Goal: Information Seeking & Learning: Learn about a topic

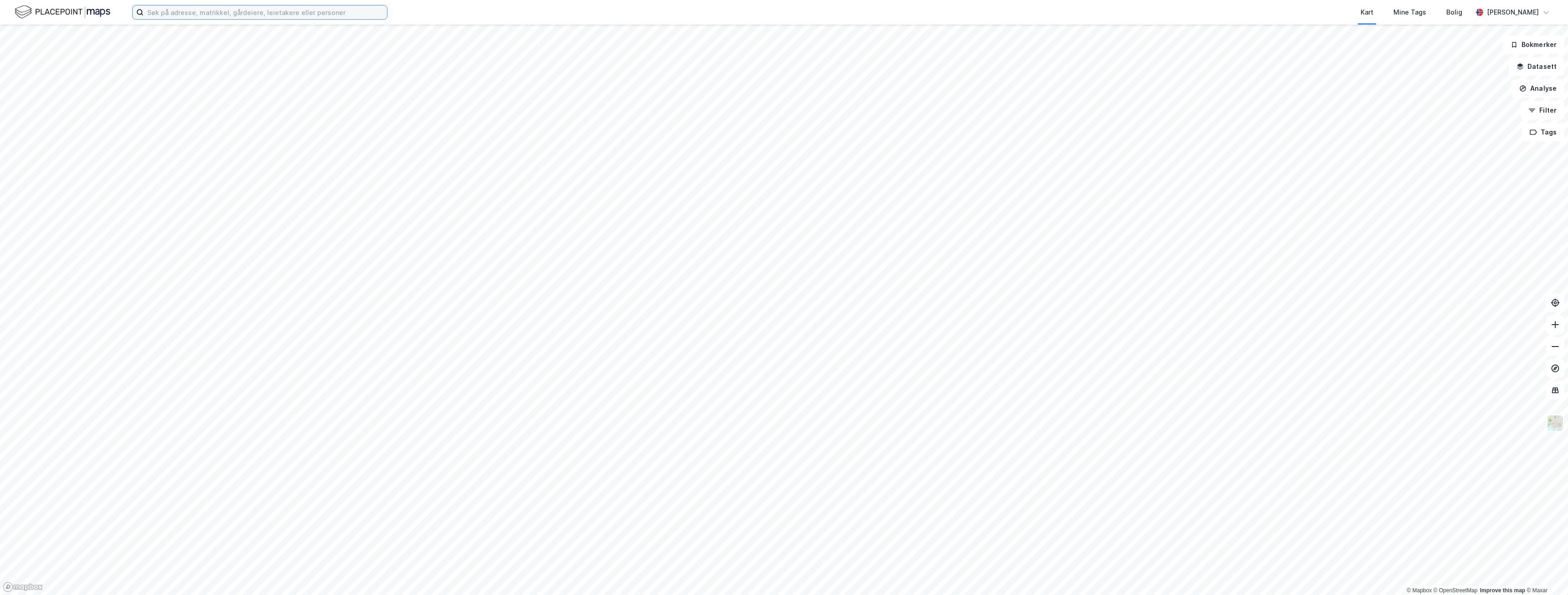
click at [259, 18] on input at bounding box center [265, 12] width 243 height 14
type input "N"
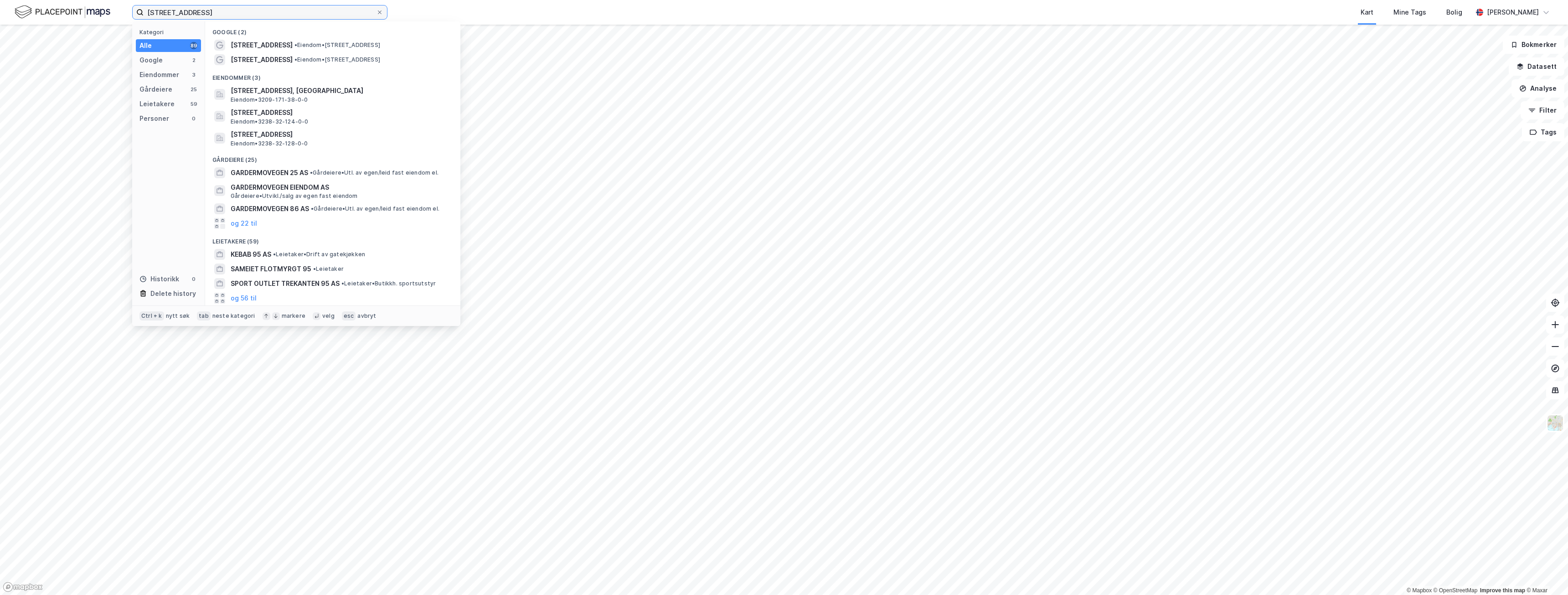
type input "[STREET_ADDRESS]"
click at [281, 44] on span "[STREET_ADDRESS]" at bounding box center [262, 45] width 62 height 11
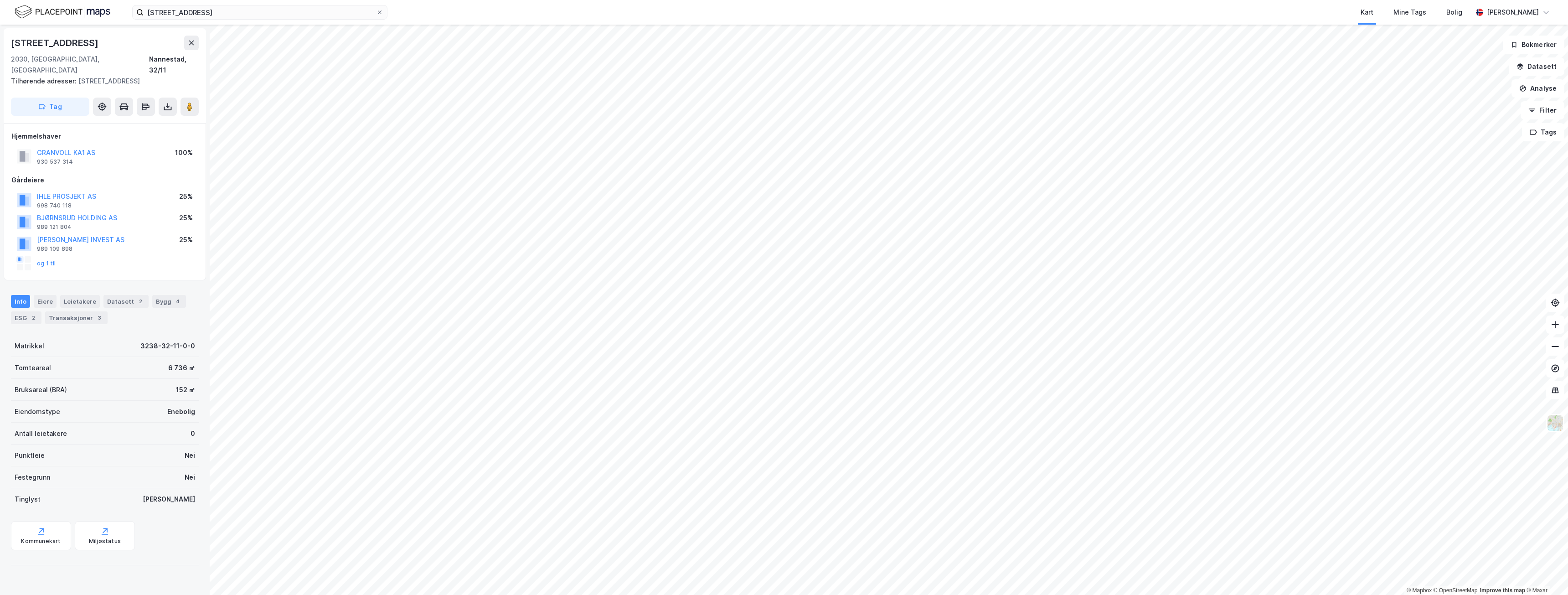
click at [102, 49] on div "[STREET_ADDRESS]" at bounding box center [105, 43] width 188 height 15
drag, startPoint x: 105, startPoint y: 47, endPoint x: -72, endPoint y: 34, distance: 177.5
click at [0, 34] on html "[STREET_ADDRESS] Kart Mine Tags Bolig [PERSON_NAME] © Mapbox © OpenStreetMap Im…" at bounding box center [784, 298] width 1568 height 595
copy div "© Mapbox © OpenStreetMap Improve this map © [STREET_ADDRESS]"
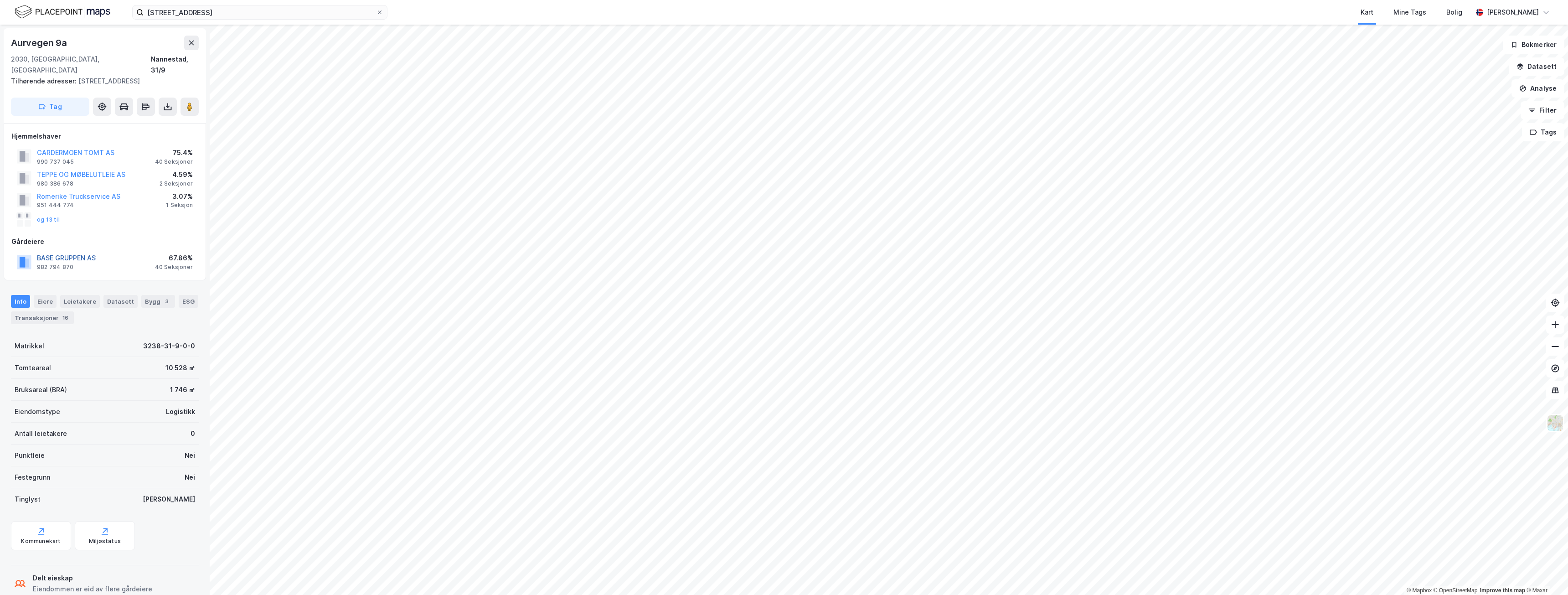
click at [0, 0] on button "BASE GRUPPEN AS" at bounding box center [0, 0] width 0 height 0
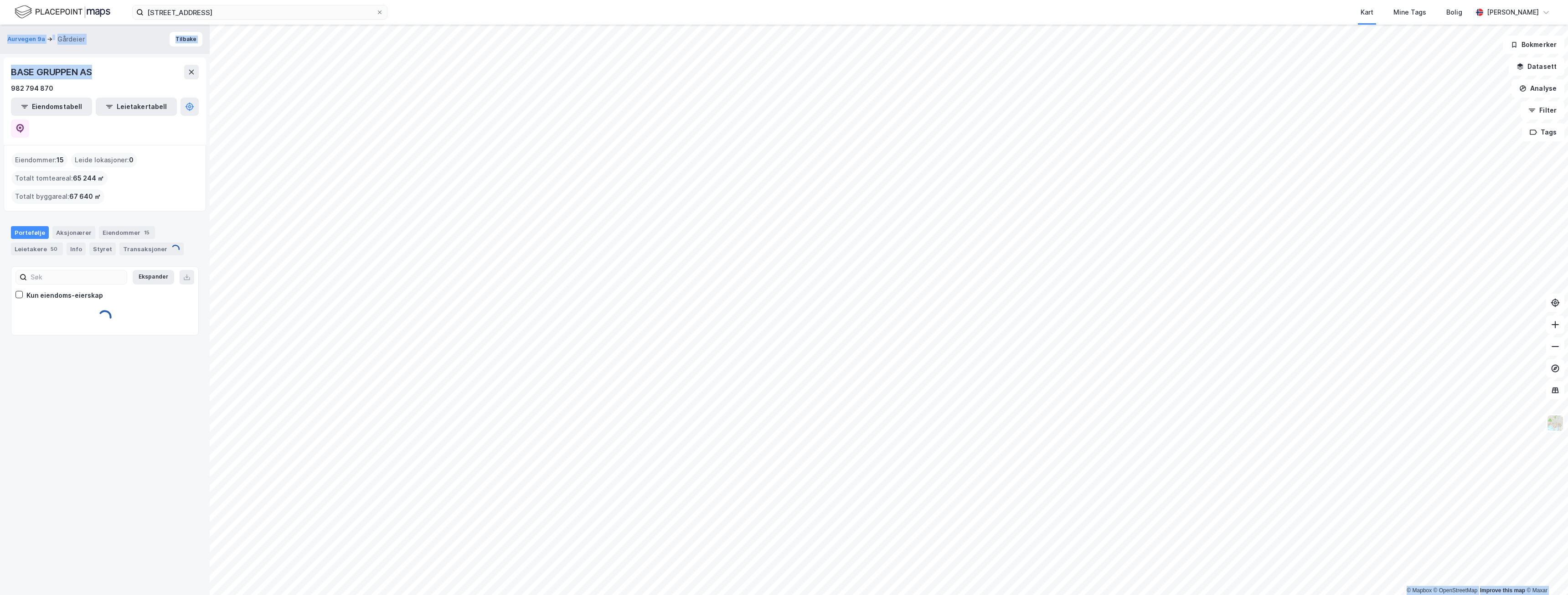
drag, startPoint x: 95, startPoint y: 68, endPoint x: -6, endPoint y: 63, distance: 101.1
click at [0, 63] on html "Gardermoveien 95 Kart Mine Tags Bolig [PERSON_NAME] © Mapbox © OpenStreetMap Im…" at bounding box center [784, 298] width 1568 height 595
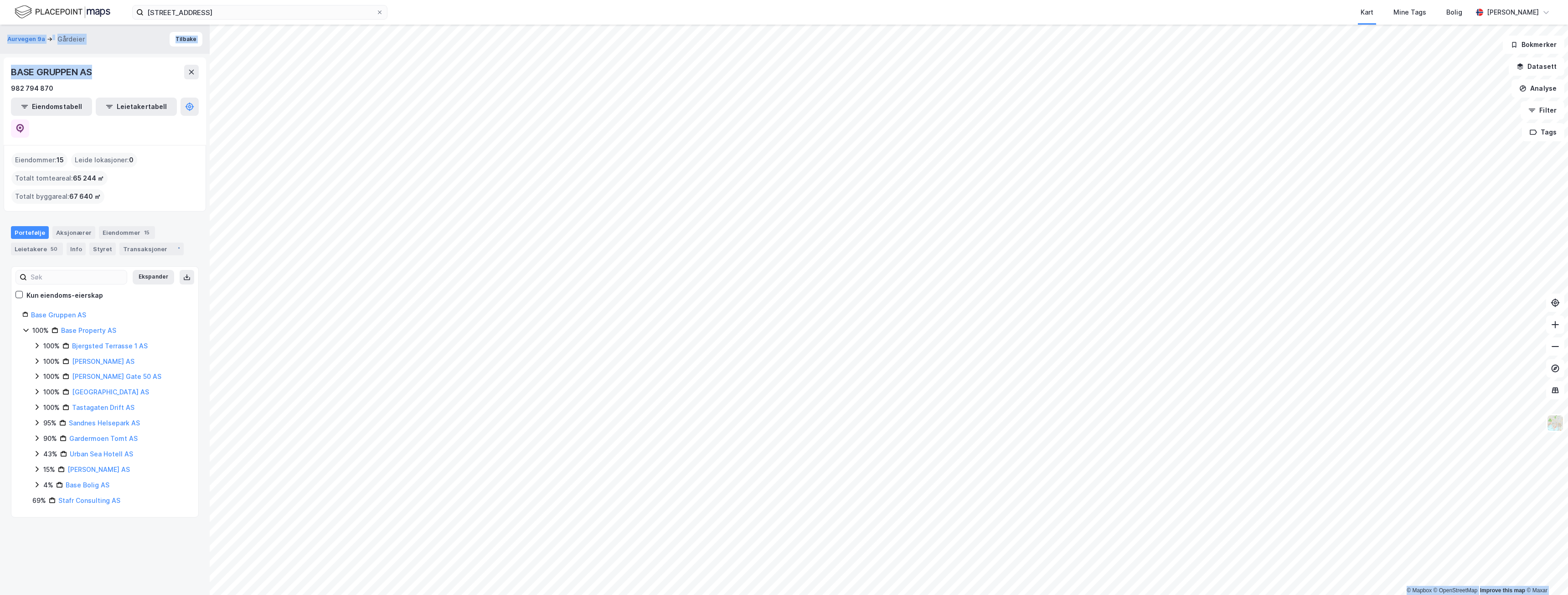
copy div "© Mapbox © OpenStreetMap Improve this map © Maxar Aurvegen 9a Gårdeier Tilbake …"
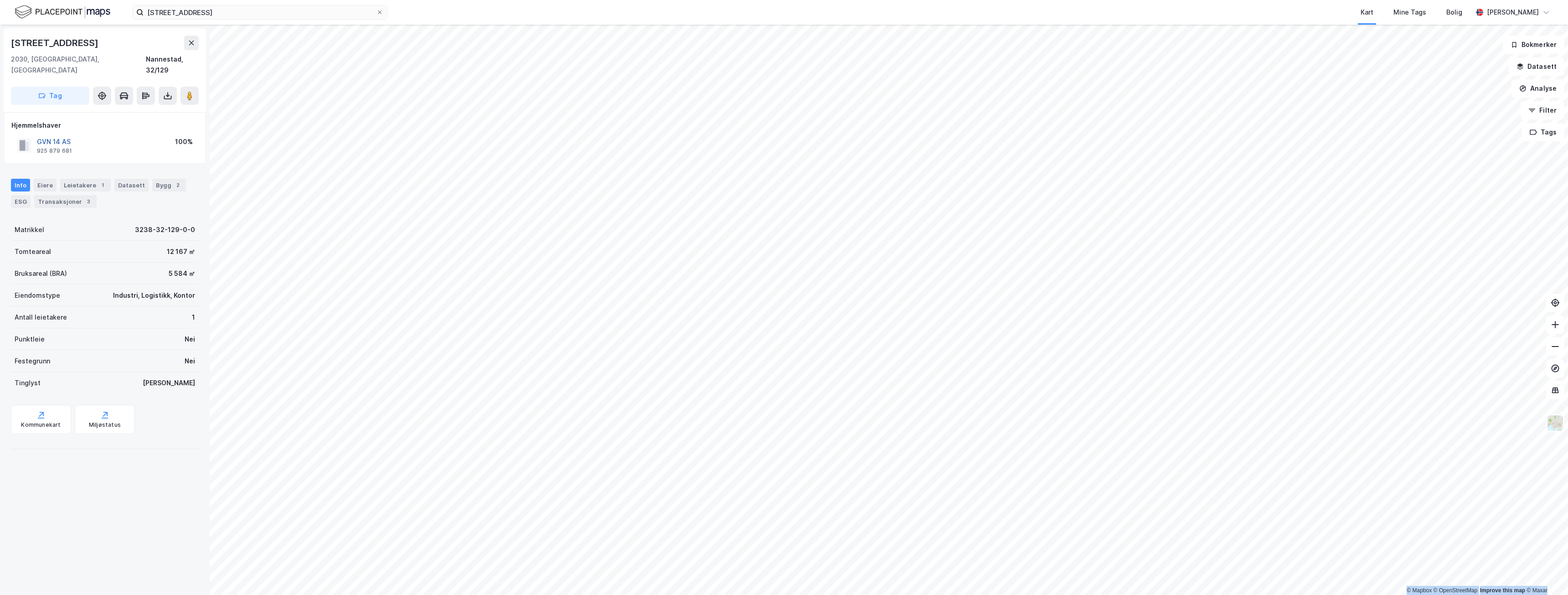
click at [0, 0] on button "GVN 14 AS" at bounding box center [0, 0] width 0 height 0
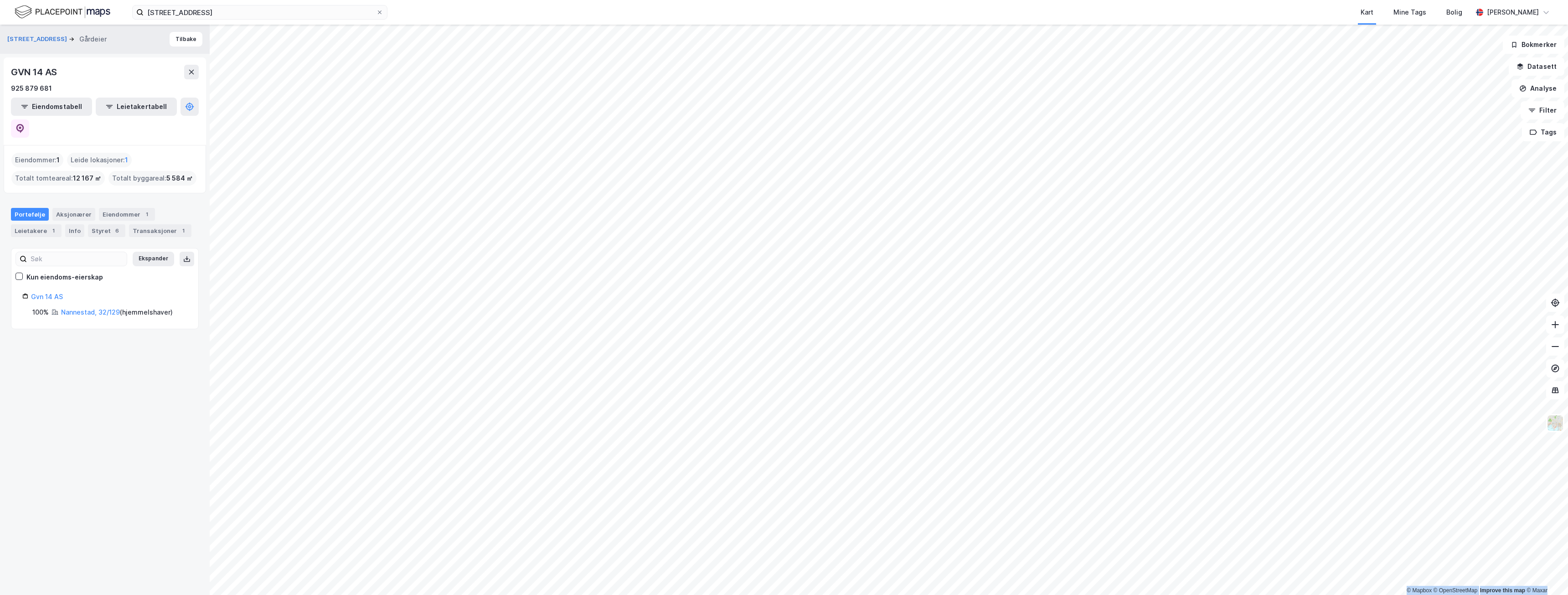
drag, startPoint x: 192, startPoint y: 155, endPoint x: 167, endPoint y: 153, distance: 25.1
click at [167, 154] on div "Eiendommer : 1 Leide lokasjoner : 1 Totalt tomteareal : 12 167 ㎡ Totalt byggare…" at bounding box center [105, 169] width 187 height 33
click at [167, 173] on span "5 584 ㎡" at bounding box center [180, 178] width 26 height 11
